Goal: Task Accomplishment & Management: Manage account settings

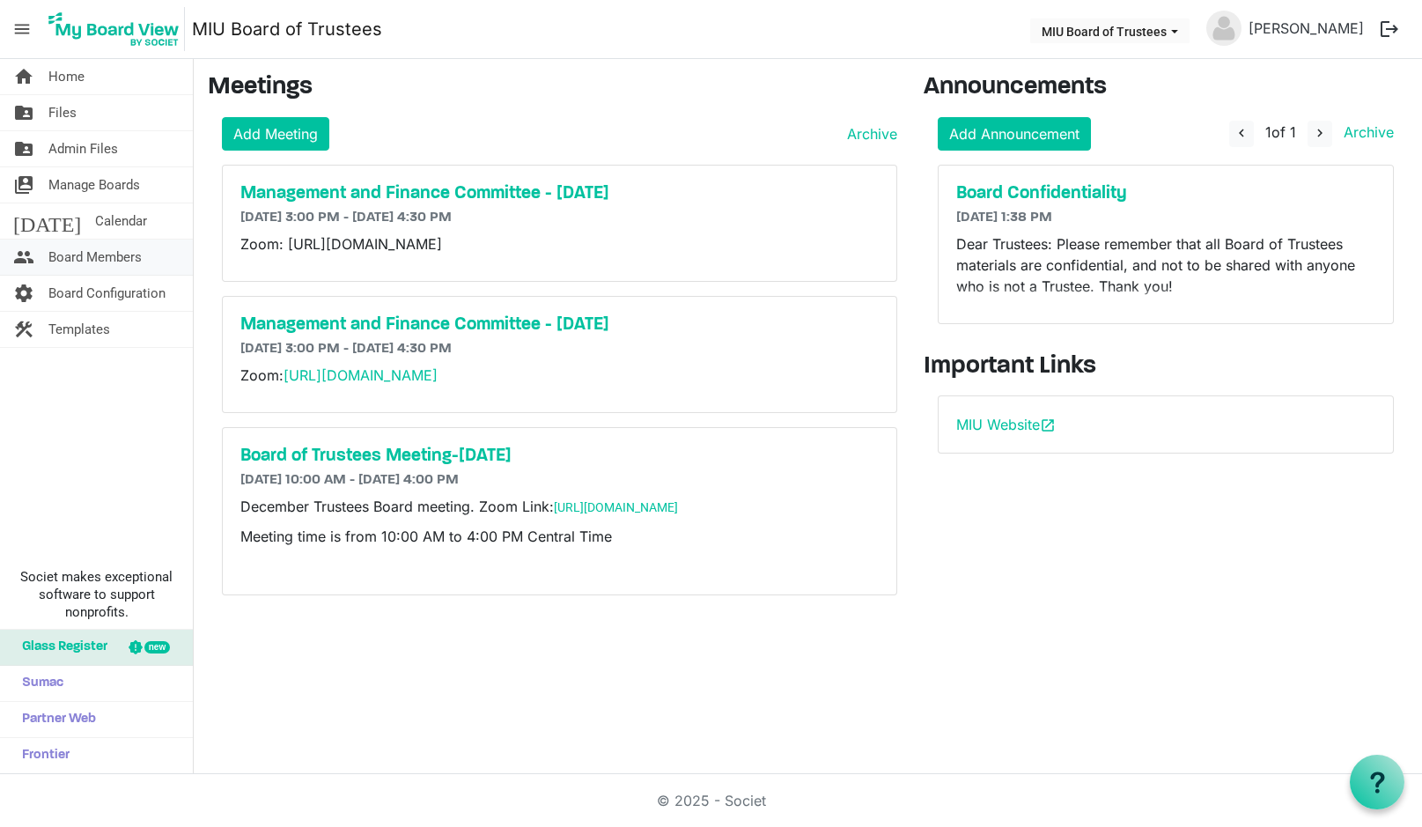
click at [111, 255] on span "Board Members" at bounding box center [94, 256] width 93 height 35
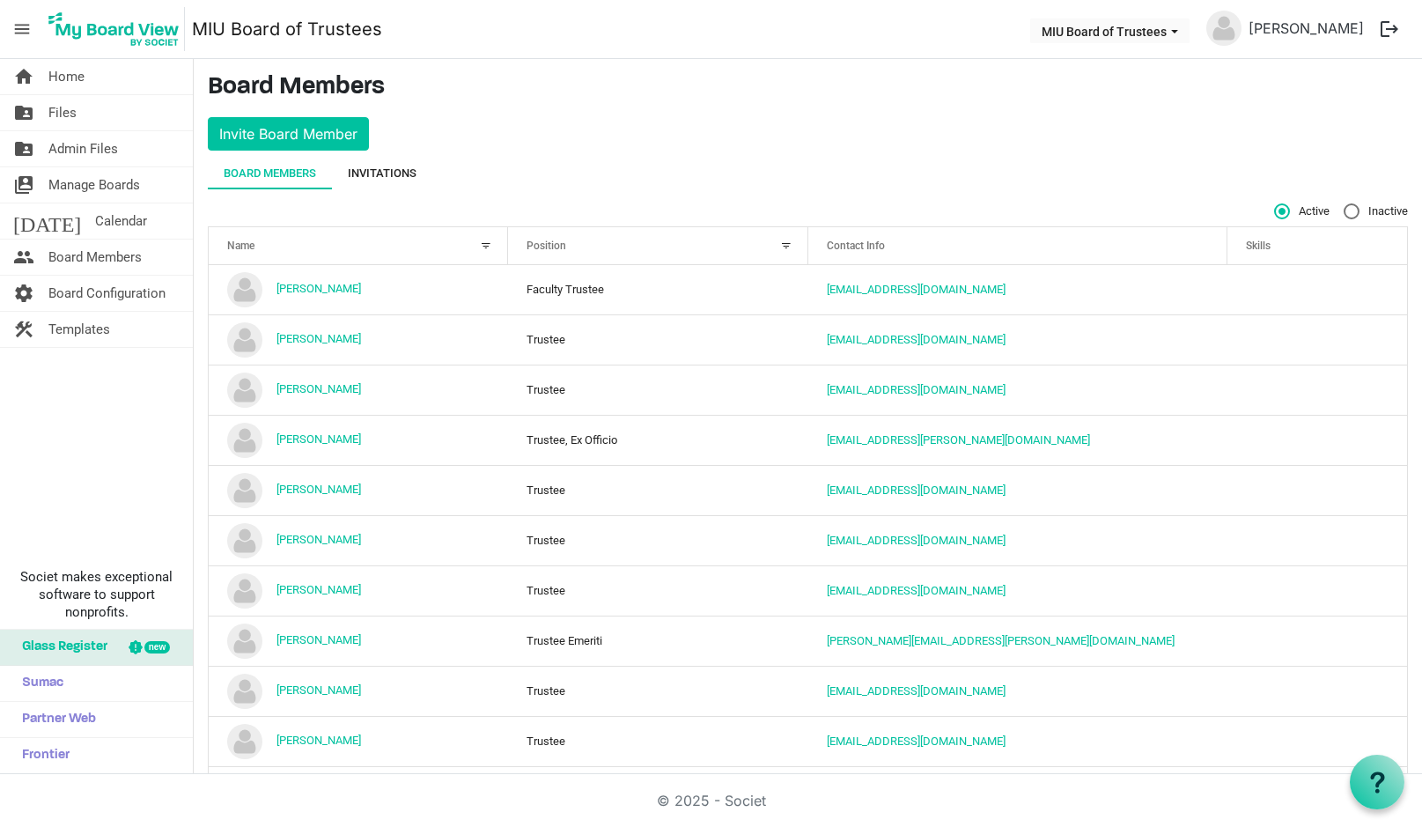
click at [383, 173] on div "Invitations" at bounding box center [382, 174] width 69 height 18
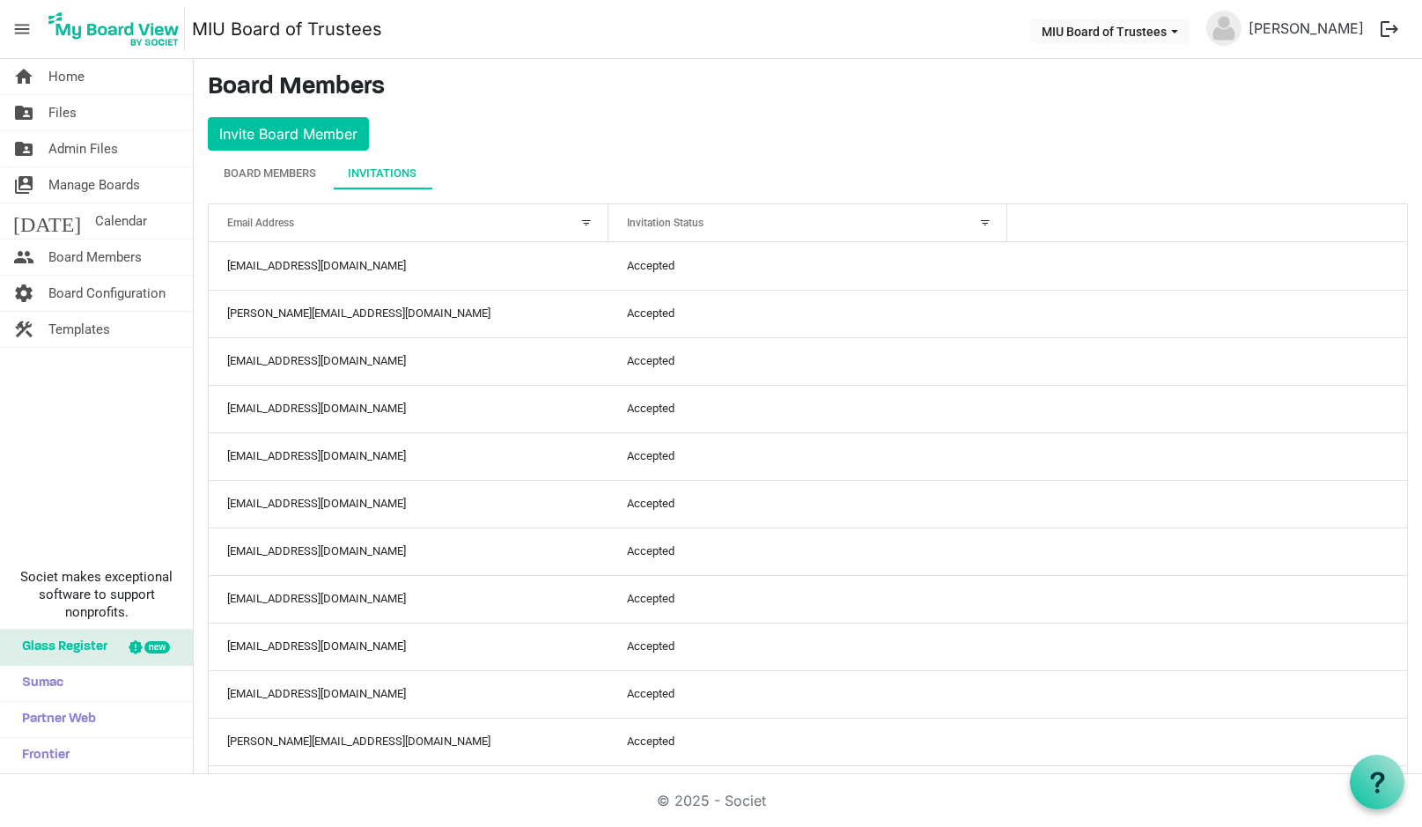
click at [975, 219] on div at bounding box center [984, 222] width 19 height 19
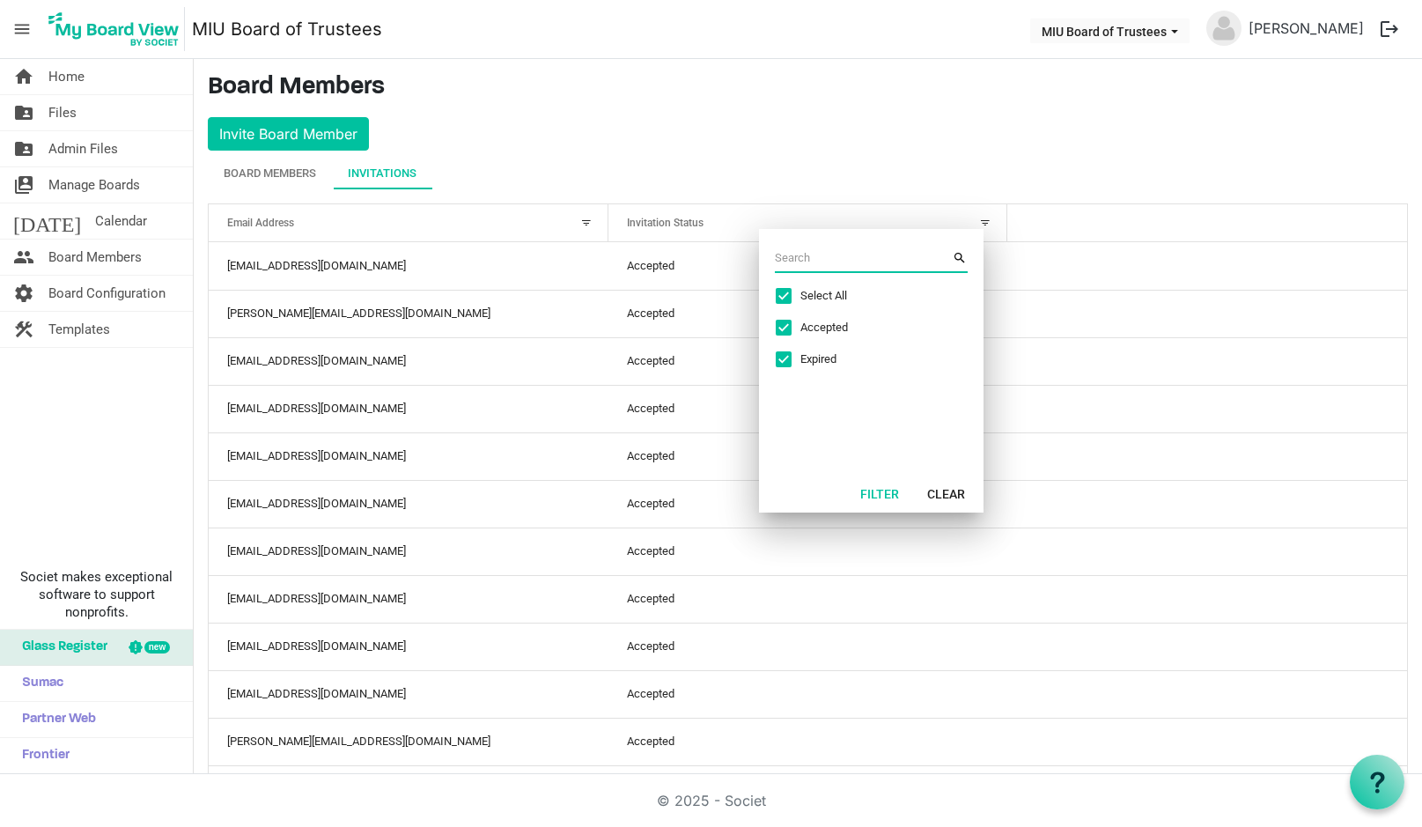
click at [813, 290] on span "Select All" at bounding box center [866, 296] width 132 height 16
checkbox input "false"
click at [819, 353] on span "Expired" at bounding box center [866, 359] width 132 height 16
checkbox input "true"
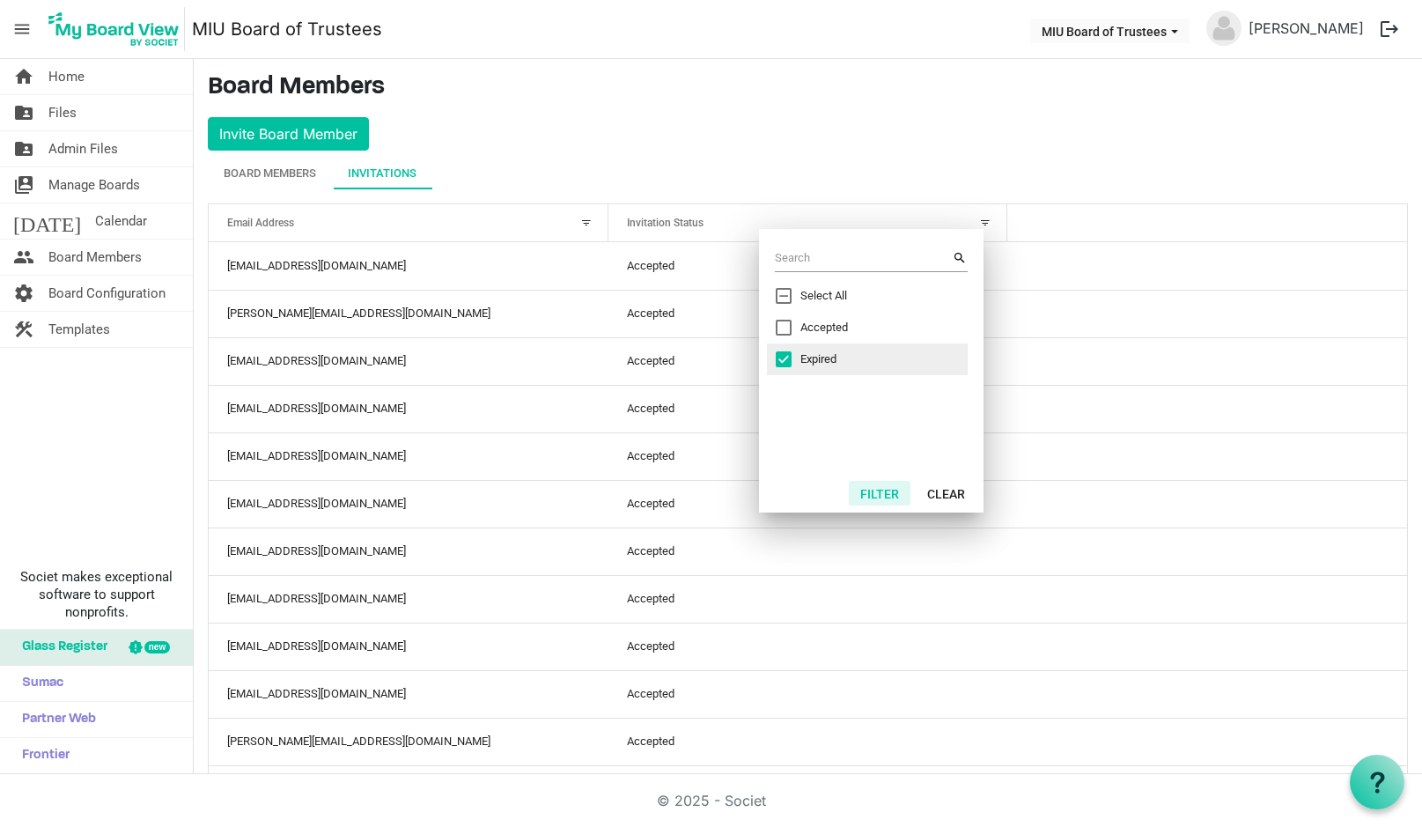
click at [887, 490] on button "Filter" at bounding box center [880, 493] width 62 height 25
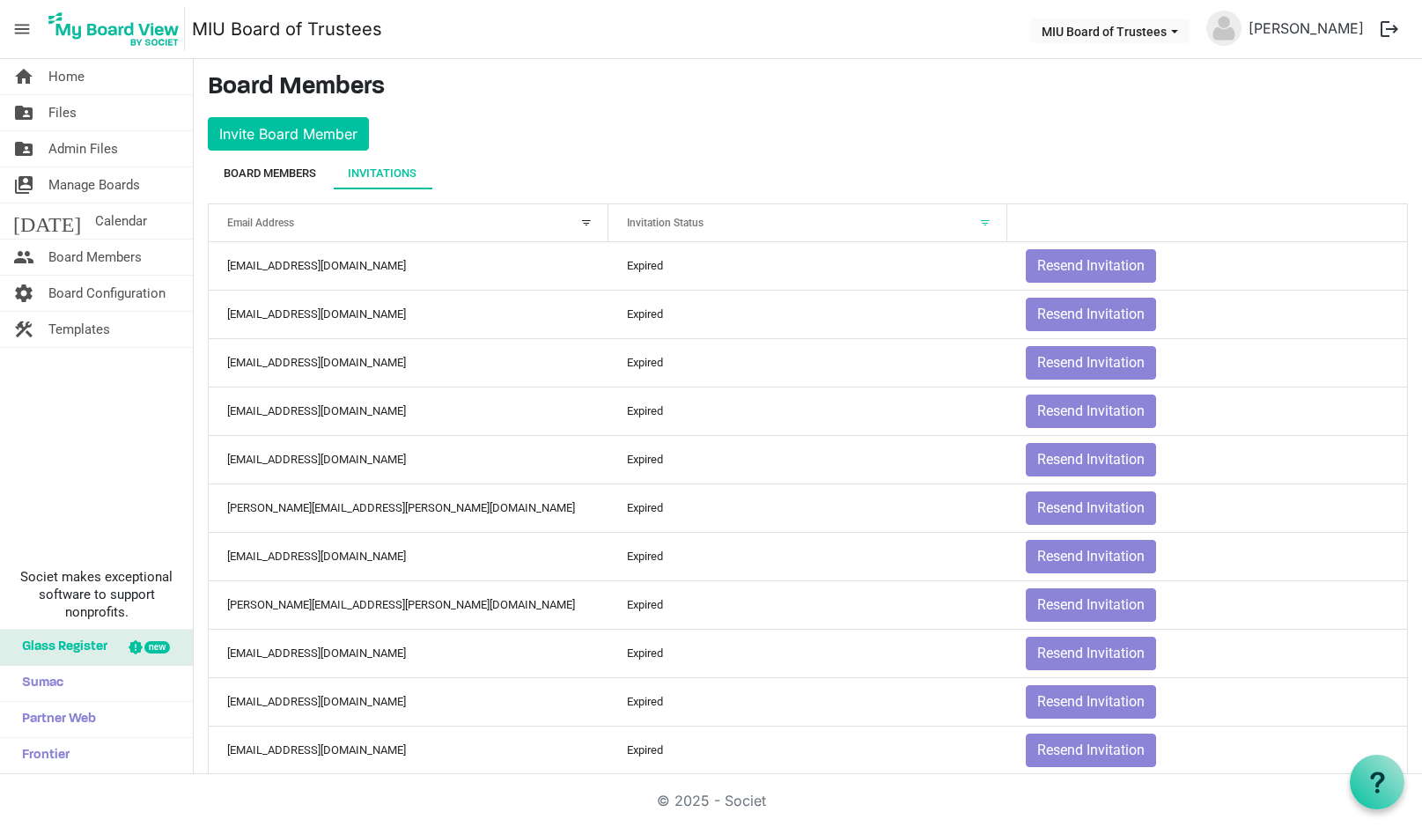
click at [255, 166] on div "Board Members" at bounding box center [270, 174] width 92 height 18
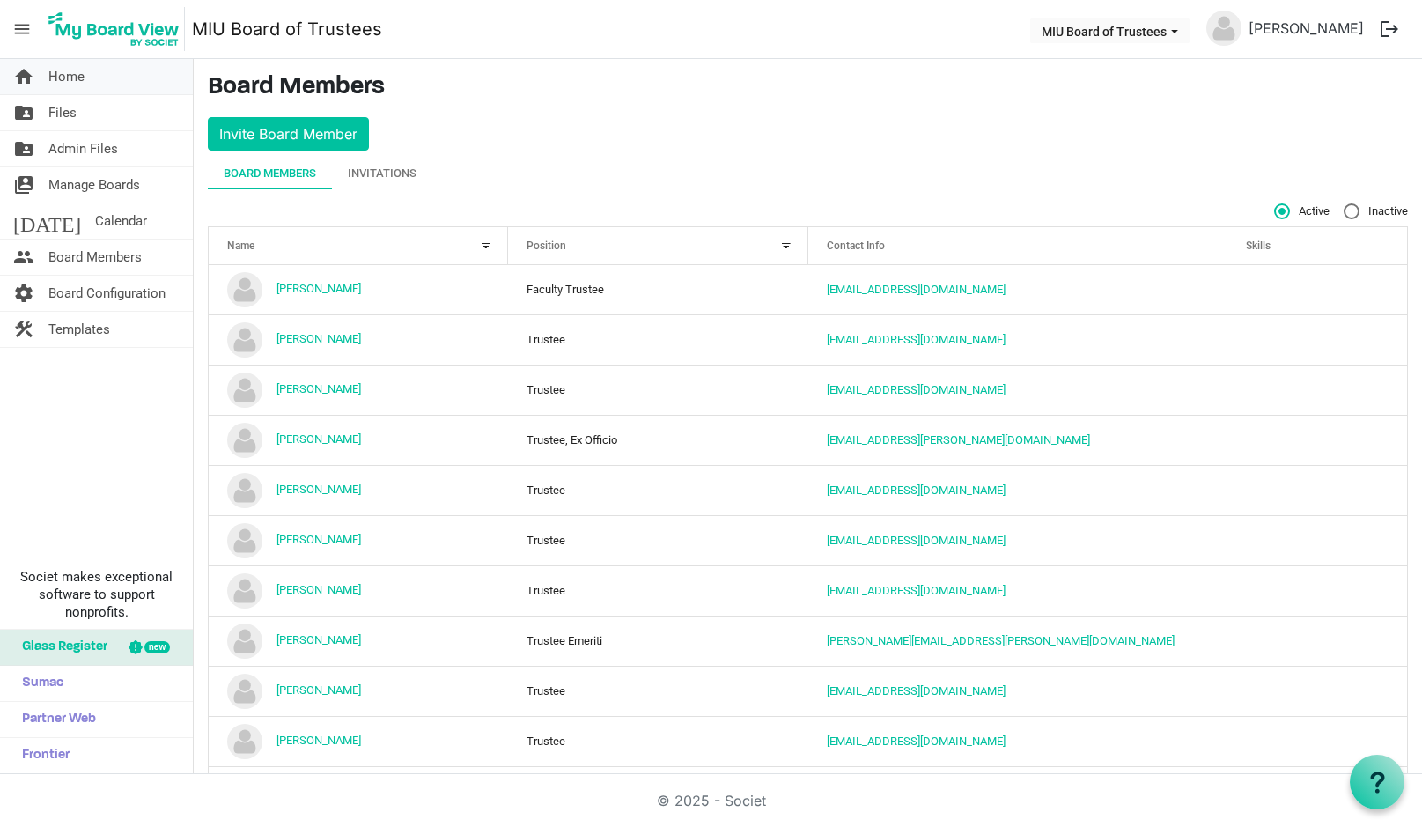
click at [71, 71] on span "Home" at bounding box center [66, 76] width 36 height 35
